Goal: Check status: Check status

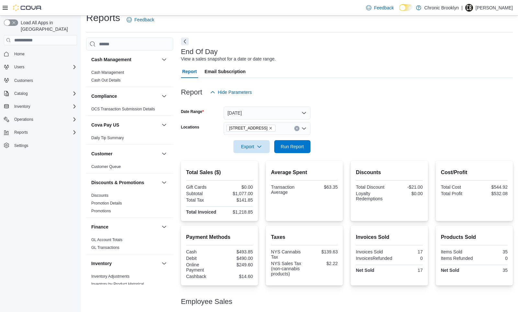
scroll to position [48, 0]
